Goal: Navigation & Orientation: Find specific page/section

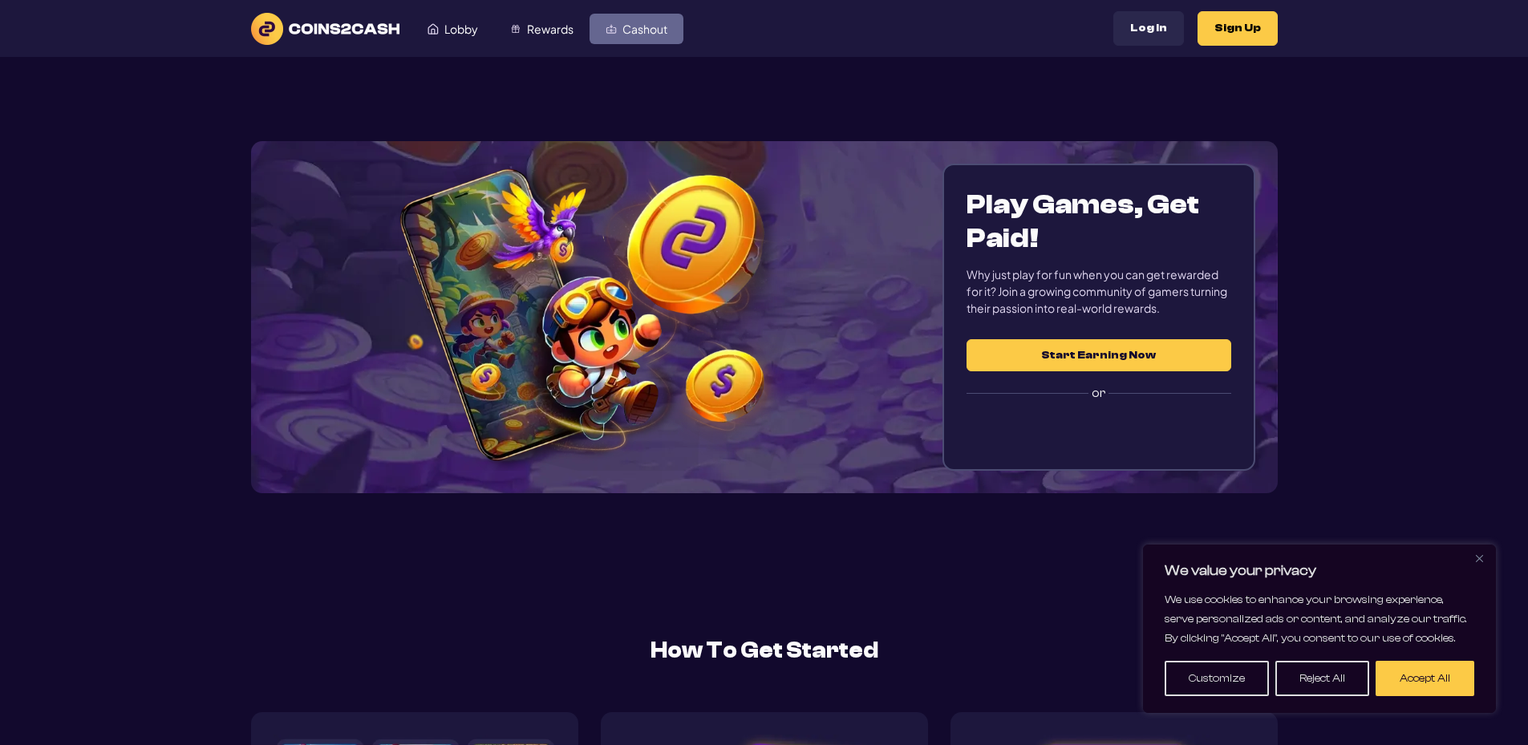
click at [646, 32] on span "Cashout" at bounding box center [644, 28] width 45 height 11
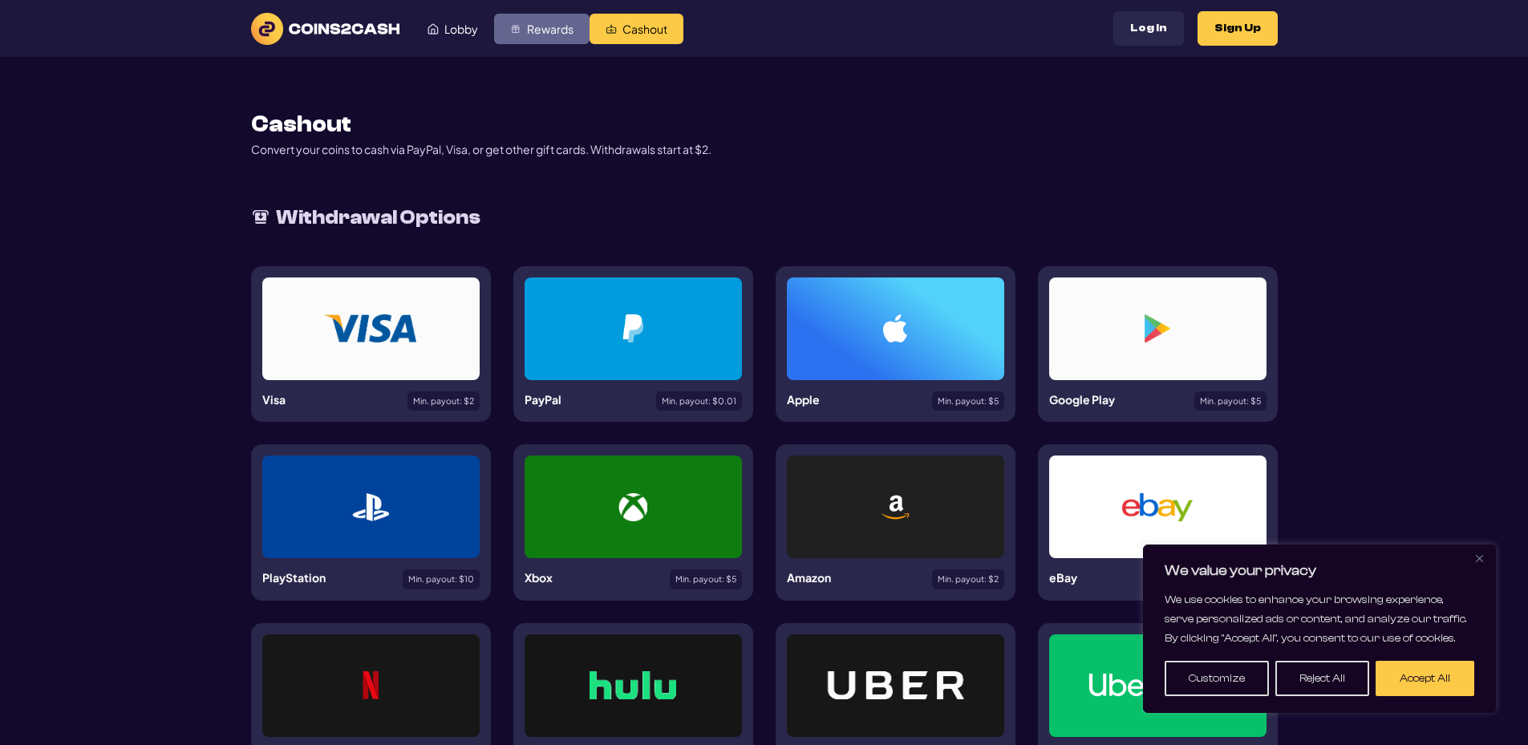
click at [549, 19] on link "Rewards" at bounding box center [541, 29] width 95 height 30
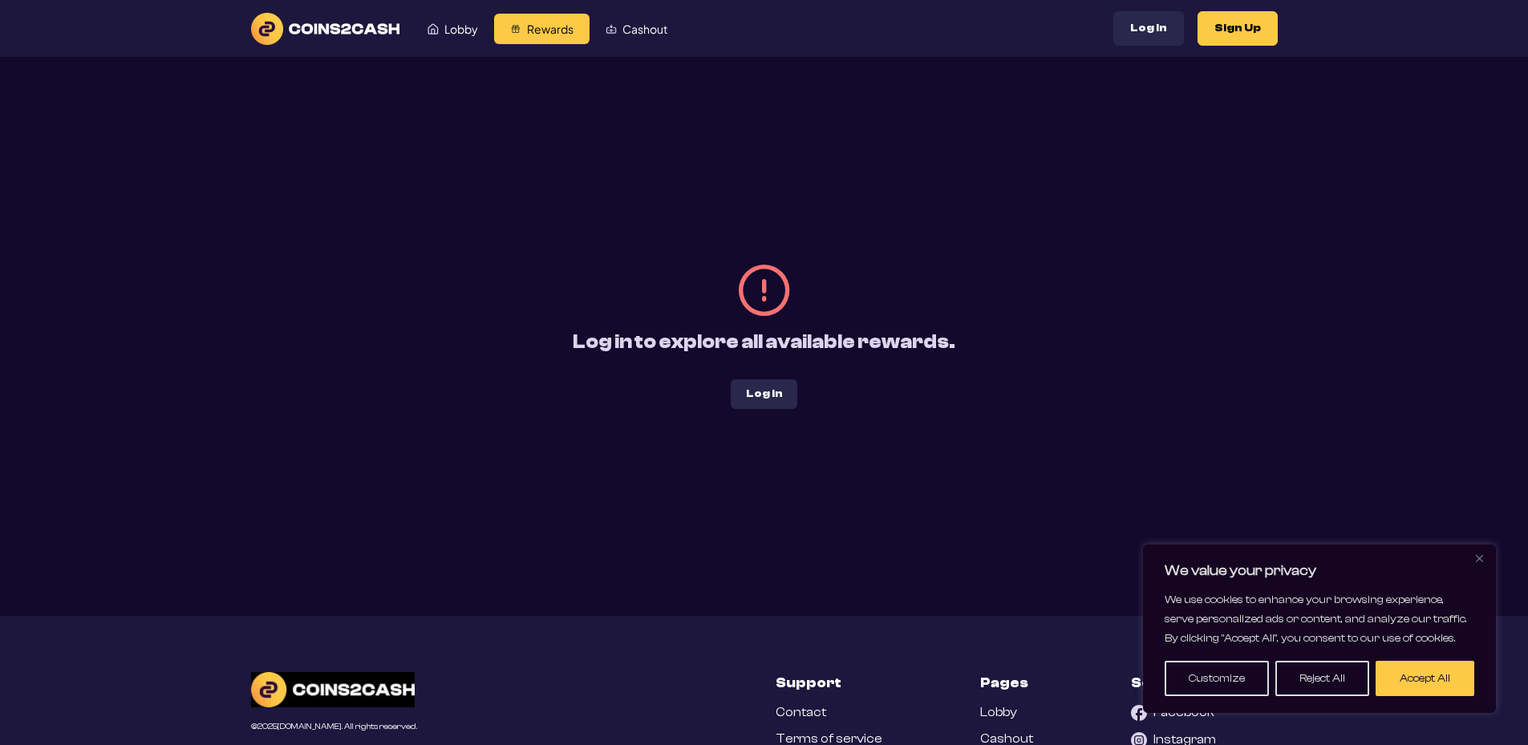
click at [363, 26] on img at bounding box center [325, 29] width 148 height 32
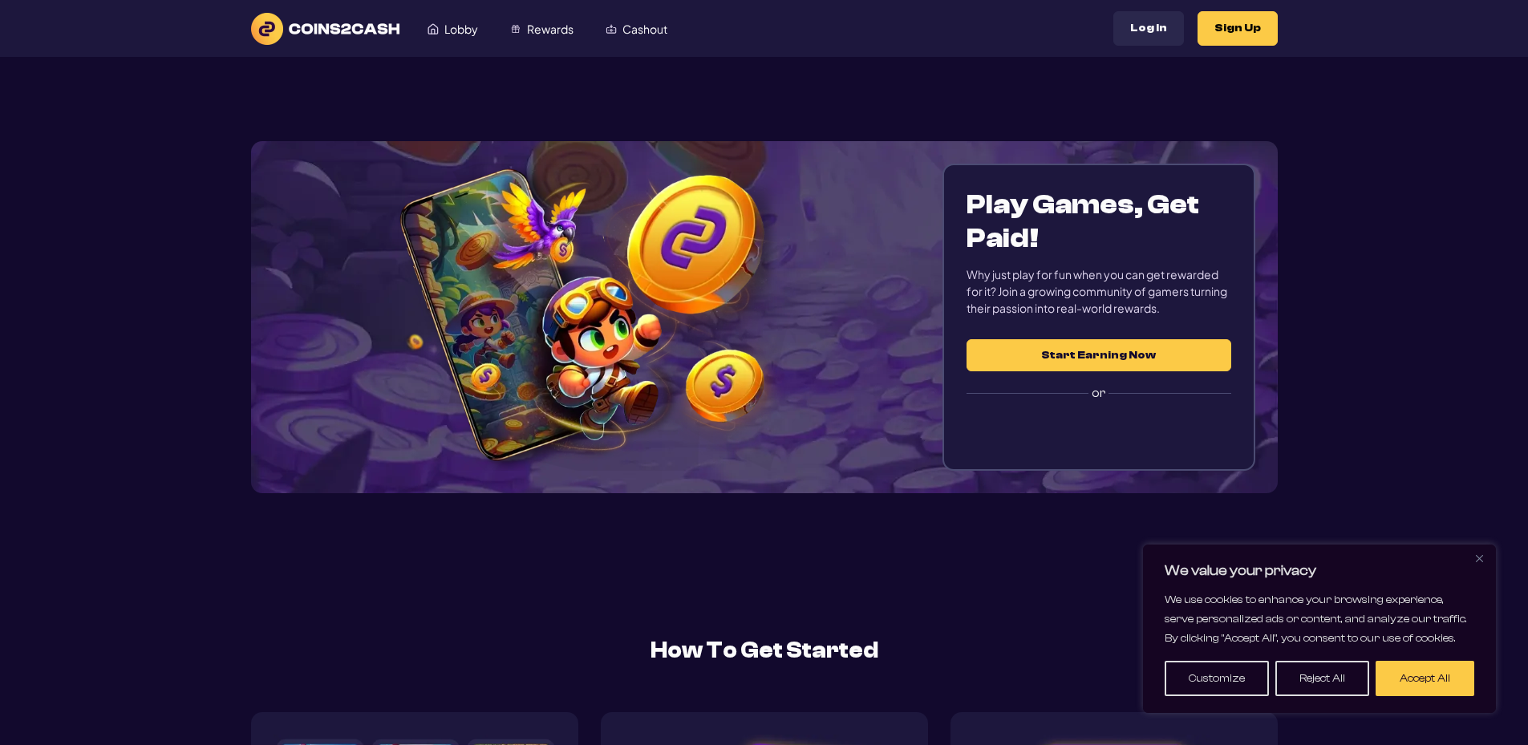
click at [1115, 356] on button "Start Earning Now" at bounding box center [1099, 355] width 264 height 32
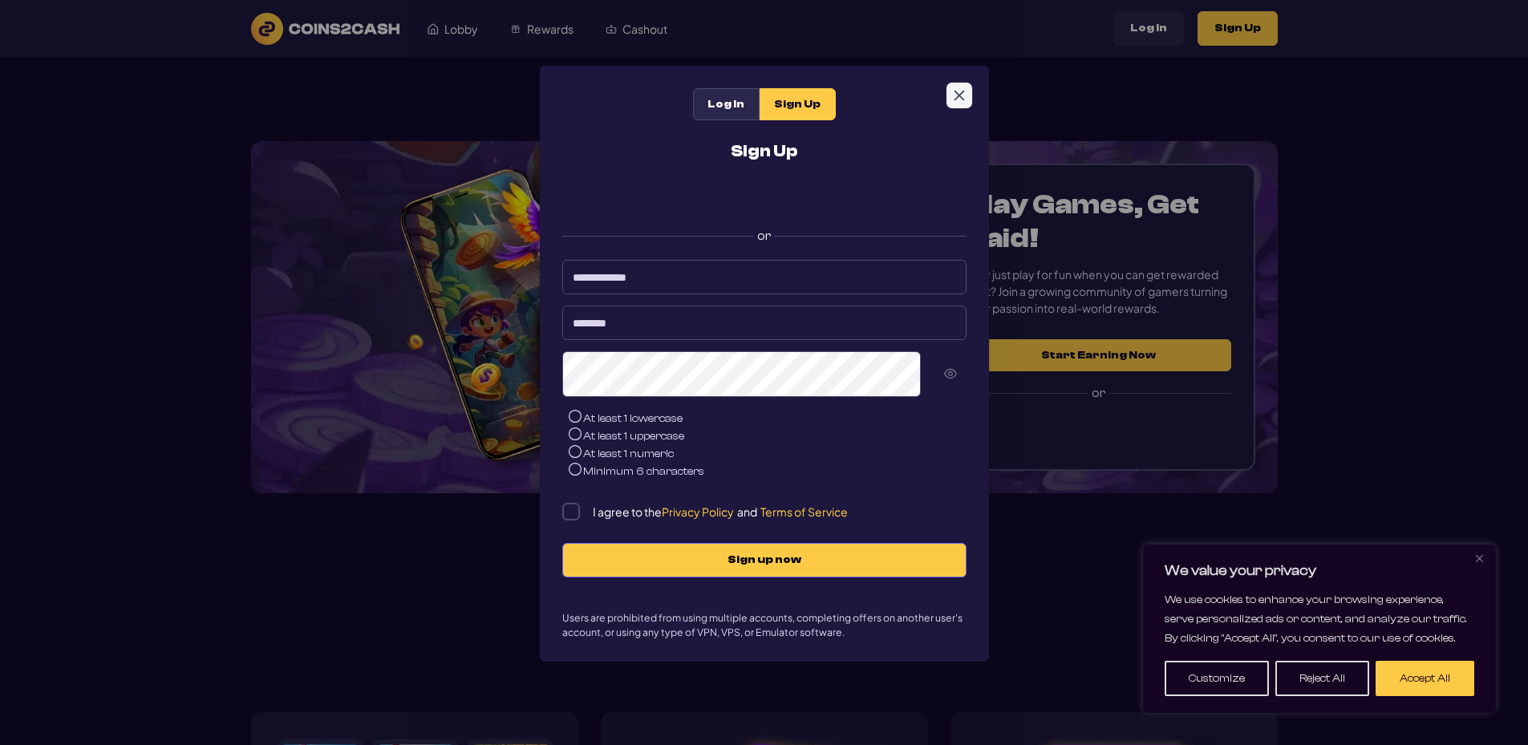
click at [951, 91] on button "Close" at bounding box center [959, 96] width 26 height 26
